Goal: Check status: Check status

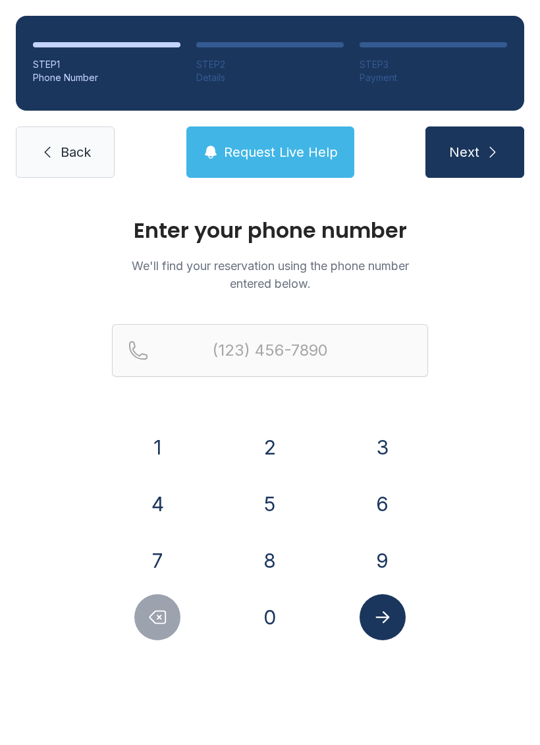
click at [283, 561] on button "8" at bounding box center [270, 560] width 46 height 46
click at [186, 520] on div "4" at bounding box center [158, 504] width 92 height 46
click at [157, 515] on button "4" at bounding box center [157, 504] width 46 height 46
click at [374, 454] on button "3" at bounding box center [383, 447] width 46 height 46
click at [397, 447] on button "3" at bounding box center [383, 447] width 46 height 46
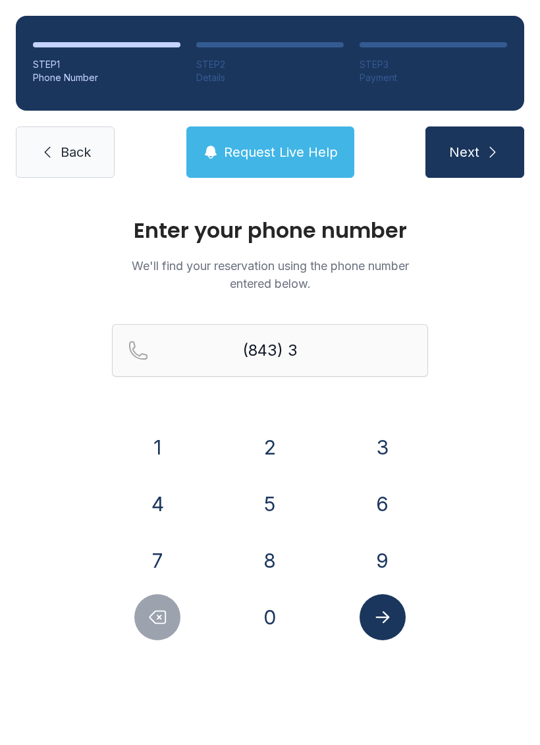
click at [281, 461] on button "2" at bounding box center [270, 447] width 46 height 46
click at [180, 450] on button "1" at bounding box center [157, 447] width 46 height 46
click at [161, 576] on button "7" at bounding box center [157, 560] width 46 height 46
click at [160, 576] on button "7" at bounding box center [157, 560] width 46 height 46
click at [263, 622] on button "0" at bounding box center [270, 617] width 46 height 46
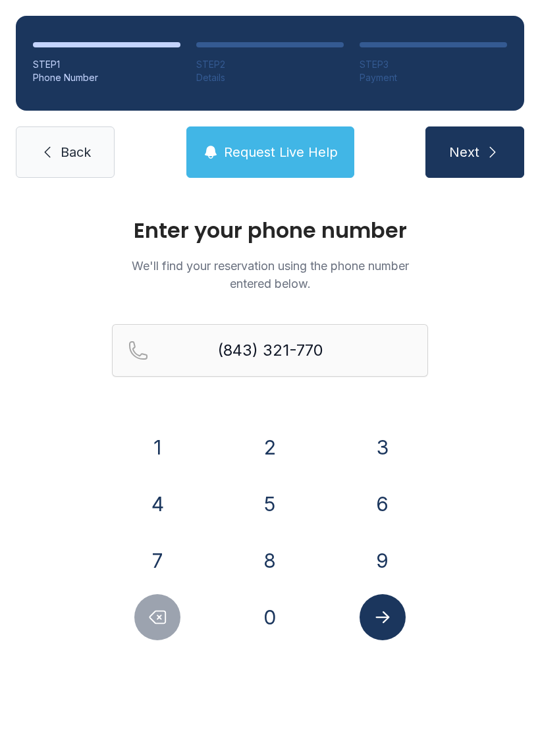
click at [270, 568] on button "8" at bounding box center [270, 560] width 46 height 46
type input "[PHONE_NUMBER]"
click at [386, 619] on icon "Submit lookup form" at bounding box center [382, 617] width 14 height 12
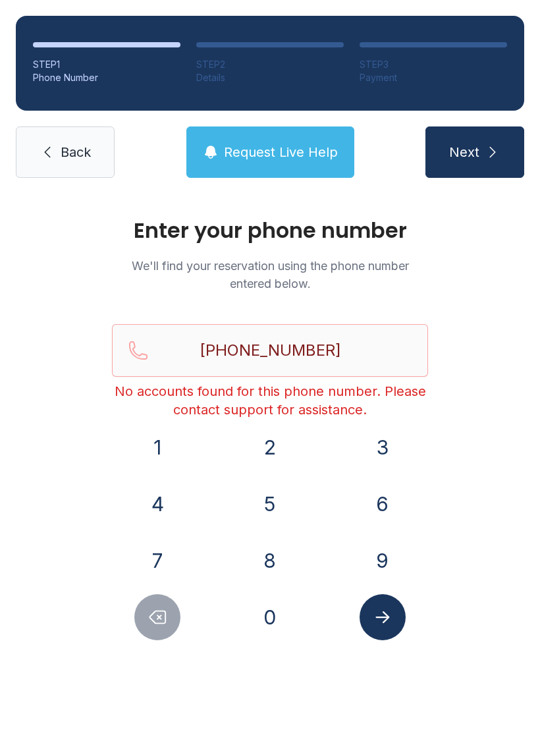
click at [341, 145] on button "Request Live Help" at bounding box center [270, 151] width 168 height 51
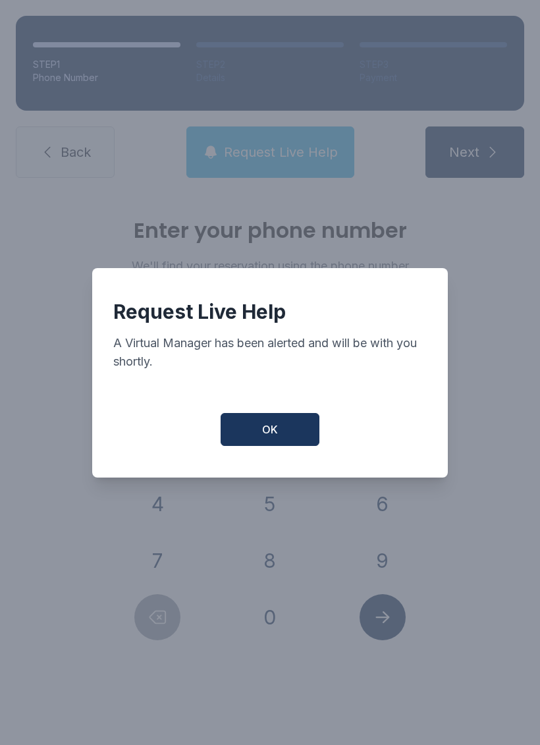
click at [292, 446] on button "OK" at bounding box center [270, 429] width 99 height 33
